Goal: Task Accomplishment & Management: Manage account settings

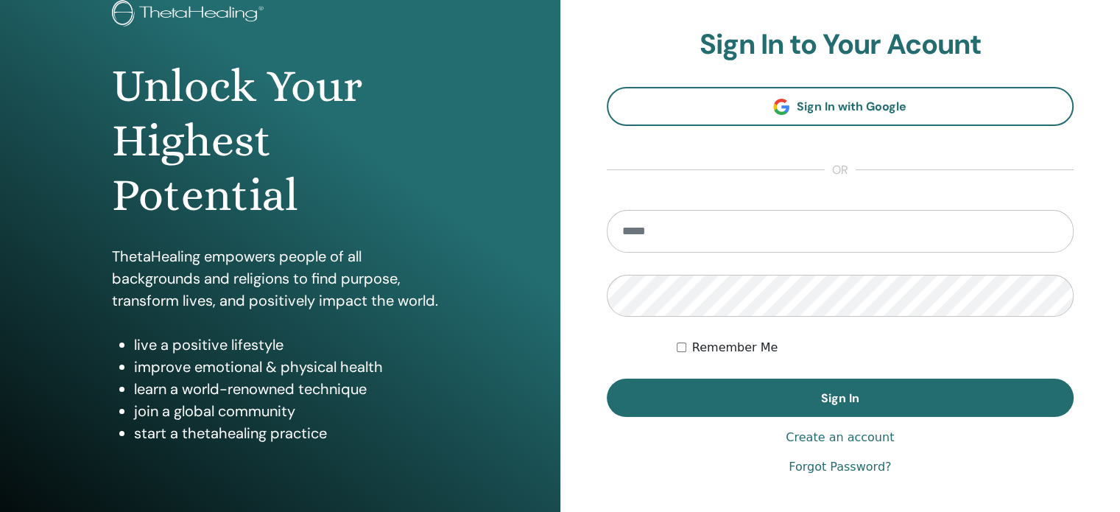
scroll to position [102, 0]
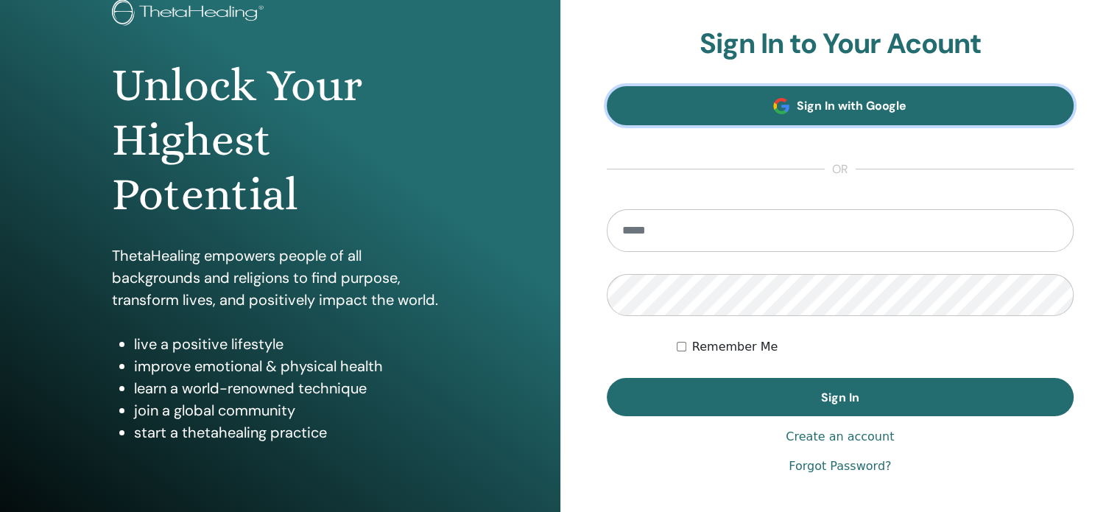
click at [863, 102] on span "Sign In with Google" at bounding box center [852, 105] width 110 height 15
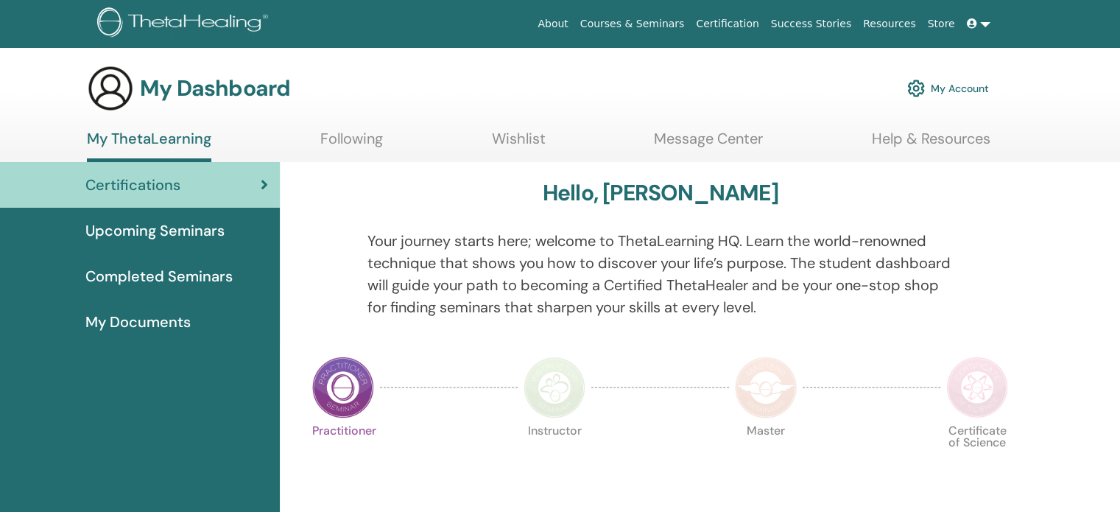
click at [916, 82] on img at bounding box center [916, 88] width 18 height 25
click at [925, 94] on link "My Account" at bounding box center [948, 88] width 82 height 32
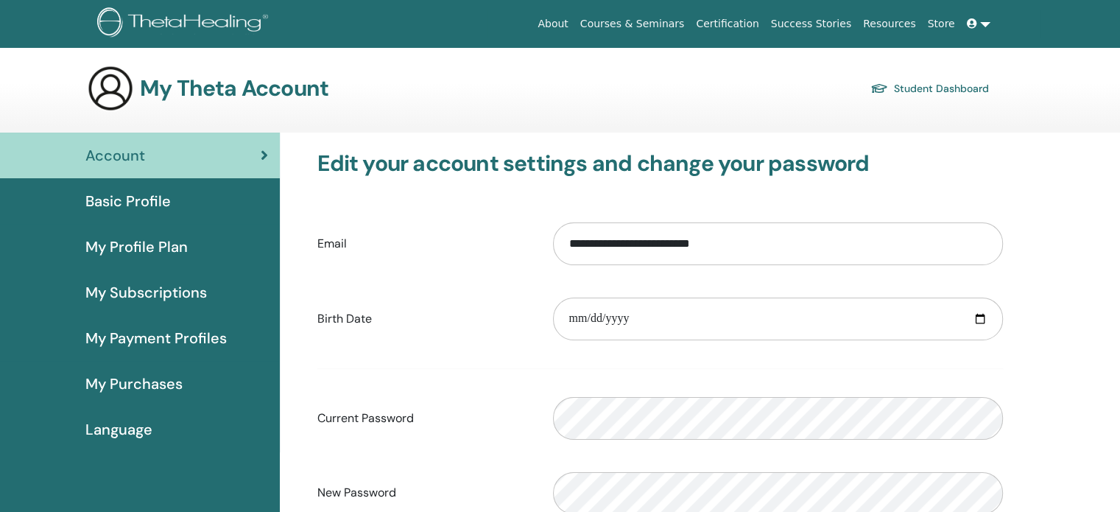
click at [264, 201] on div "Basic Profile" at bounding box center [140, 201] width 256 height 22
click at [166, 186] on link "Basic Profile" at bounding box center [140, 201] width 280 height 46
click at [160, 202] on span "Basic Profile" at bounding box center [127, 201] width 85 height 22
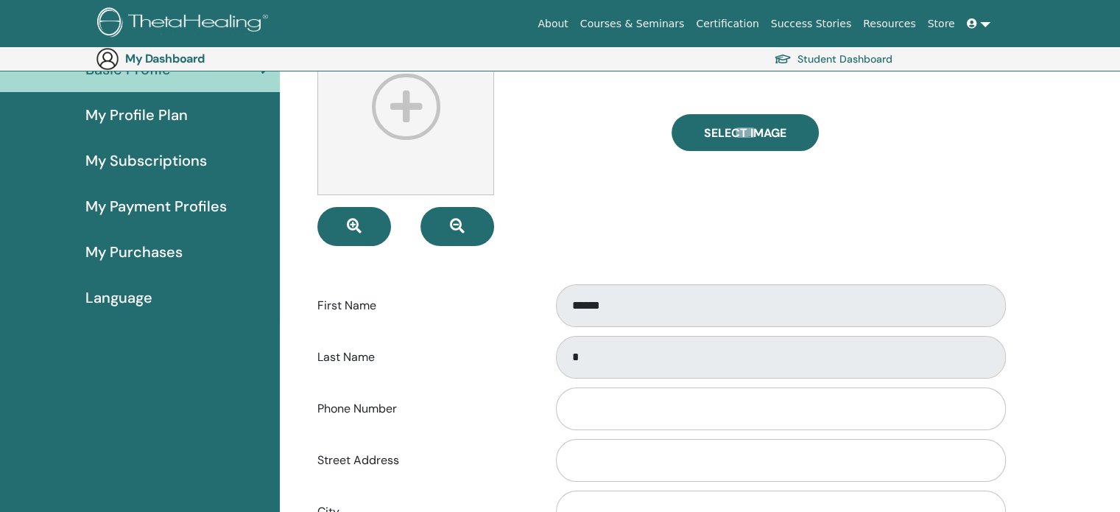
scroll to position [133, 0]
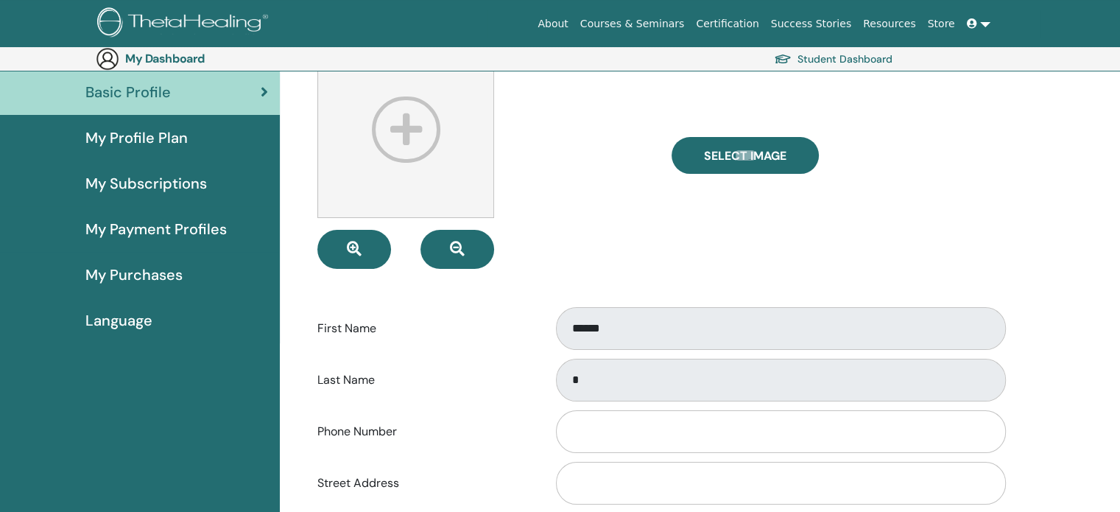
click at [336, 382] on label "Last Name" at bounding box center [424, 380] width 236 height 28
click at [352, 322] on label "First Name" at bounding box center [424, 328] width 236 height 28
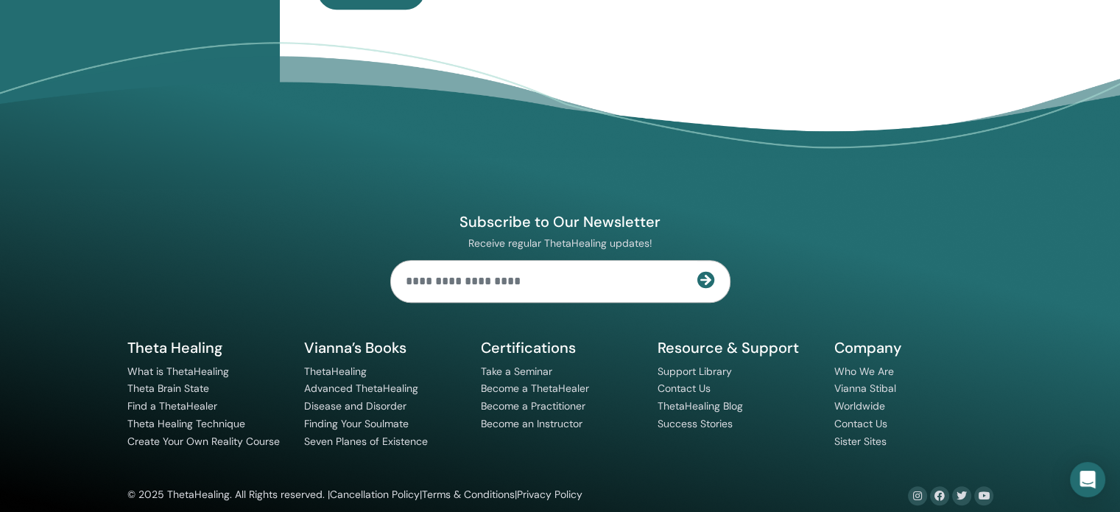
scroll to position [1055, 0]
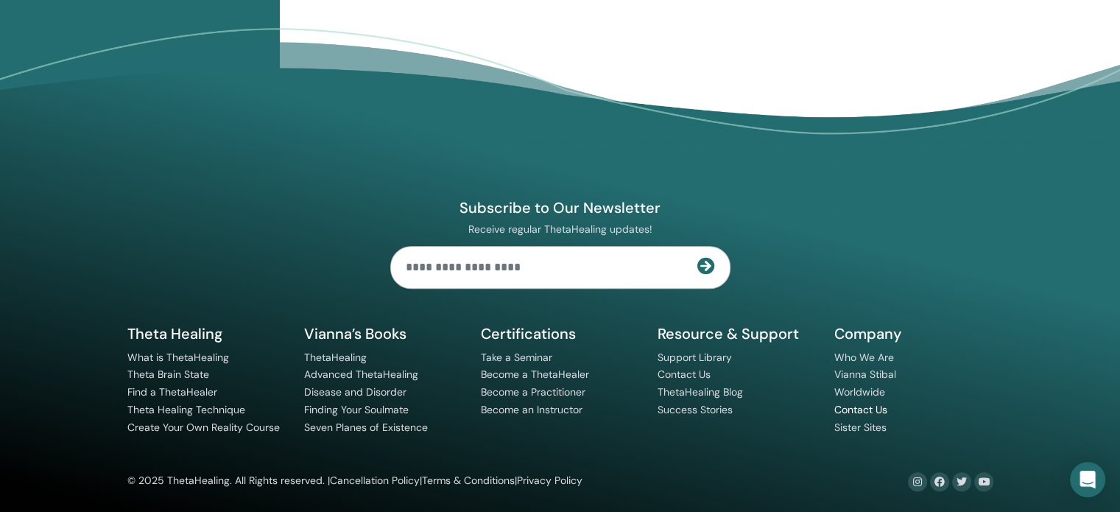
click at [863, 406] on link "Contact Us" at bounding box center [860, 409] width 53 height 13
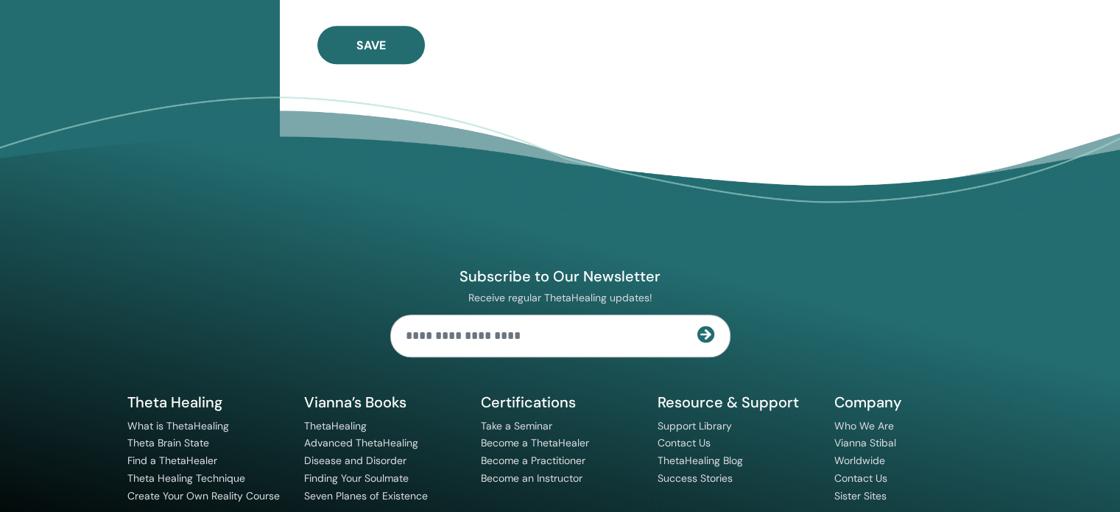
scroll to position [1056, 0]
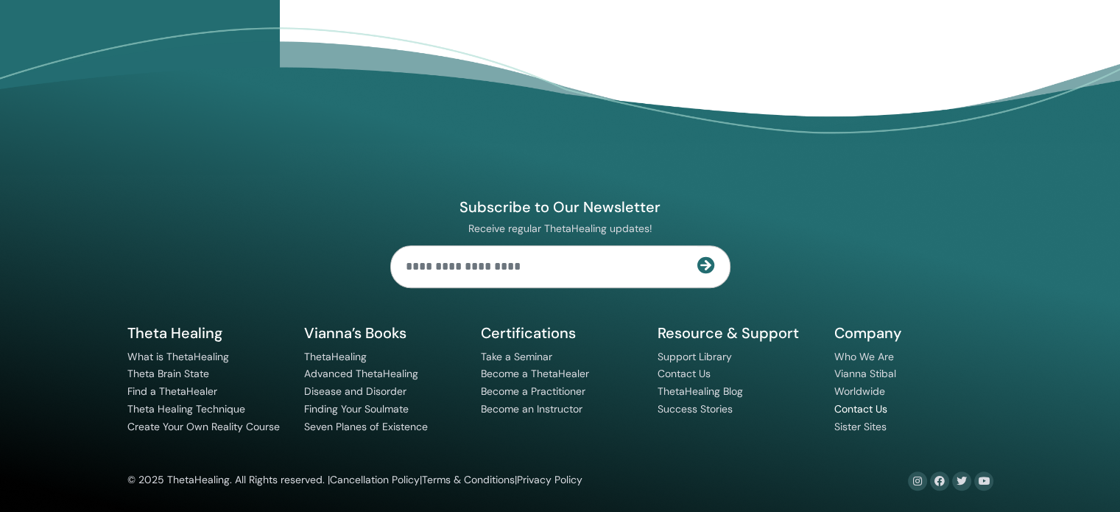
click at [860, 409] on link "Contact Us" at bounding box center [860, 408] width 53 height 13
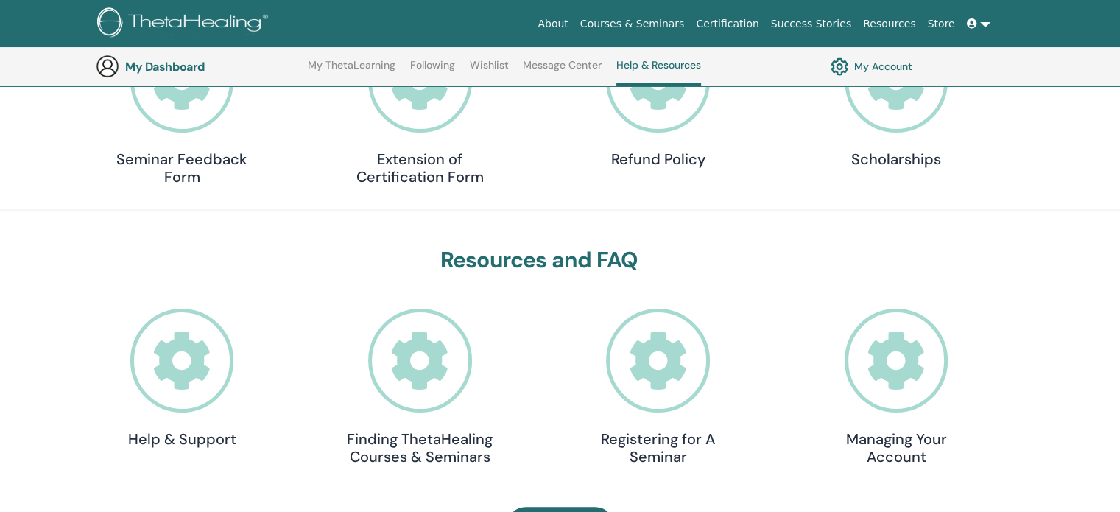
scroll to position [270, 0]
click at [873, 384] on icon at bounding box center [897, 359] width 104 height 104
